Goal: Information Seeking & Learning: Learn about a topic

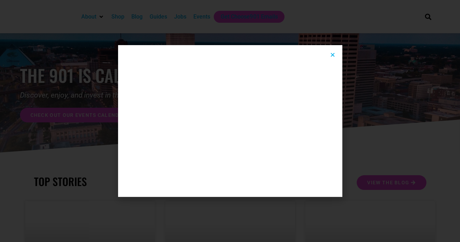
click at [336, 54] on img at bounding box center [229, 121] width 217 height 145
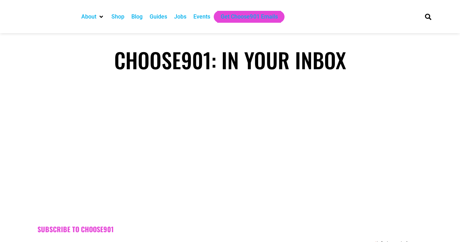
click at [189, 15] on div "Jobs" at bounding box center [179, 17] width 19 height 12
click at [204, 15] on div "Events" at bounding box center [201, 17] width 17 height 8
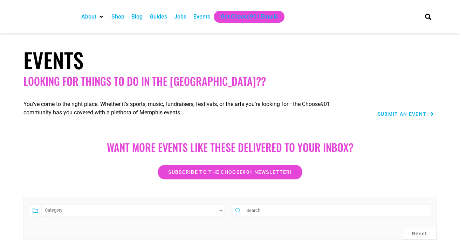
click at [180, 18] on div "Jobs" at bounding box center [180, 17] width 12 height 8
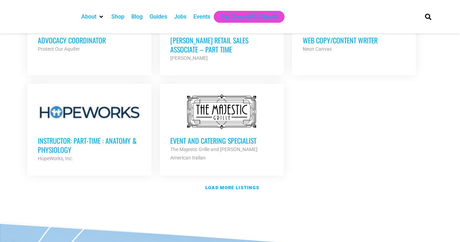
scroll to position [840, 0]
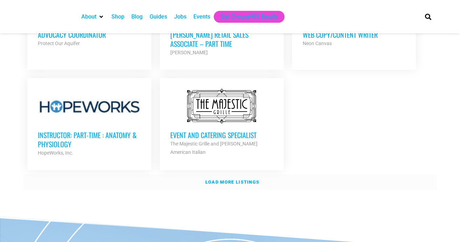
click at [236, 174] on link "Load more listings" at bounding box center [229, 182] width 413 height 16
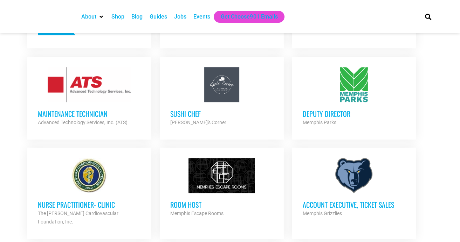
scroll to position [350, 0]
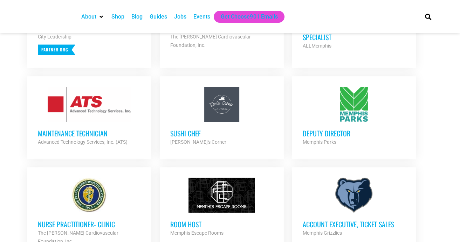
click at [203, 140] on div "Sam's Corner" at bounding box center [221, 142] width 103 height 8
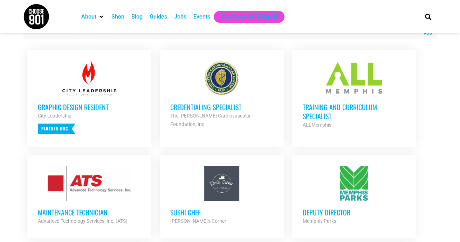
scroll to position [280, 0]
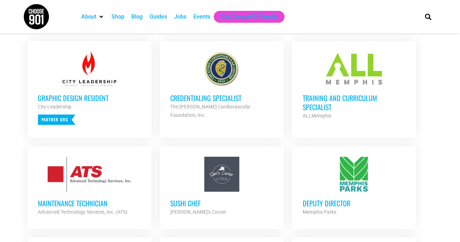
click at [327, 109] on h3 "Training and Curriculum Specialist" at bounding box center [353, 102] width 103 height 18
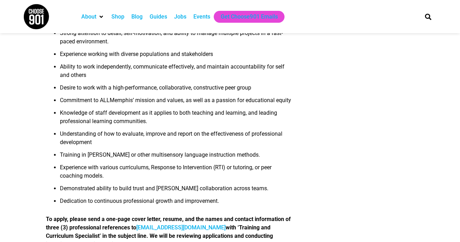
scroll to position [770, 0]
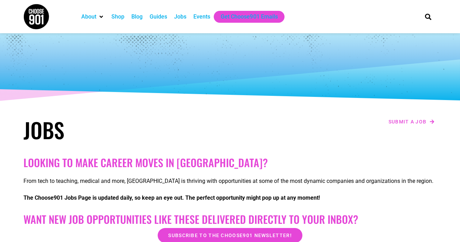
click at [141, 15] on div "Blog" at bounding box center [136, 17] width 11 height 8
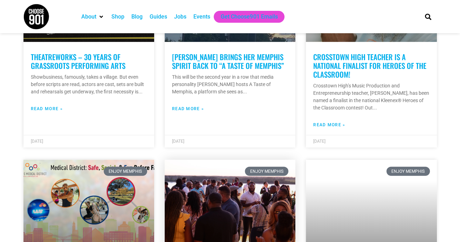
scroll to position [1820, 0]
